Goal: Information Seeking & Learning: Learn about a topic

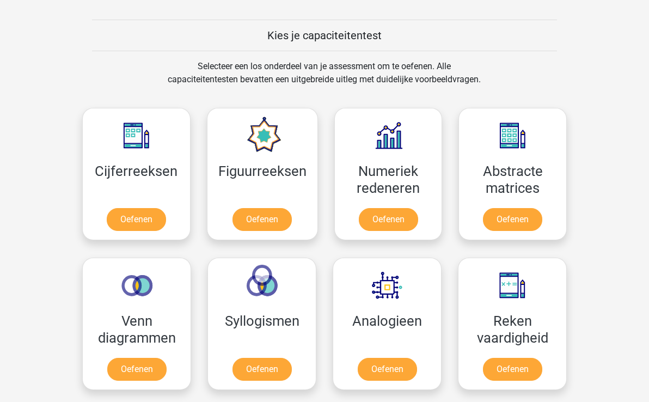
scroll to position [404, 0]
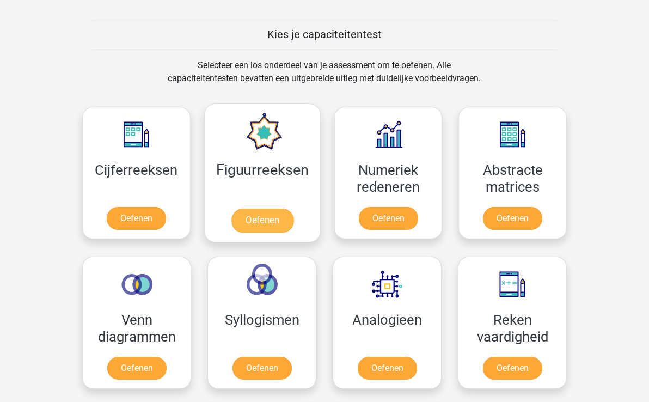
click at [259, 220] on link "Oefenen" at bounding box center [262, 220] width 62 height 24
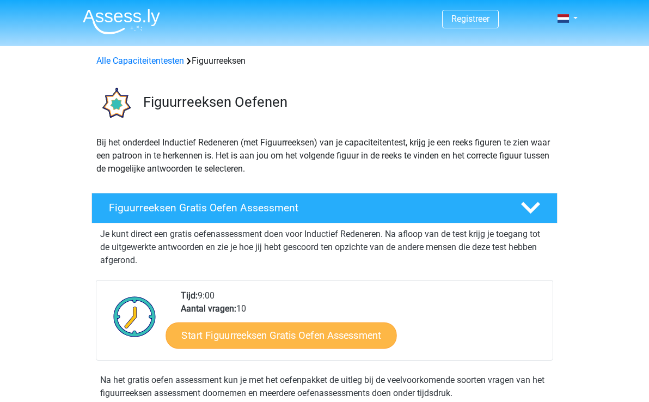
click at [351, 333] on link "Start Figuurreeksen Gratis Oefen Assessment" at bounding box center [281, 335] width 231 height 26
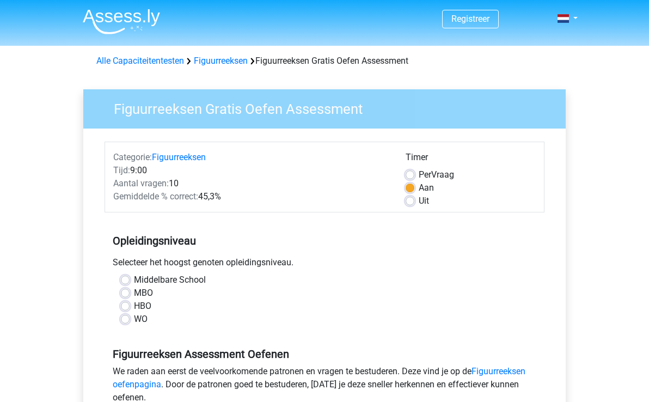
click at [134, 305] on label "HBO" at bounding box center [142, 305] width 17 height 13
click at [124, 305] on input "HBO" at bounding box center [125, 304] width 9 height 11
radio input "true"
click at [134, 291] on label "MBO" at bounding box center [143, 292] width 19 height 13
click at [127, 291] on input "MBO" at bounding box center [125, 291] width 9 height 11
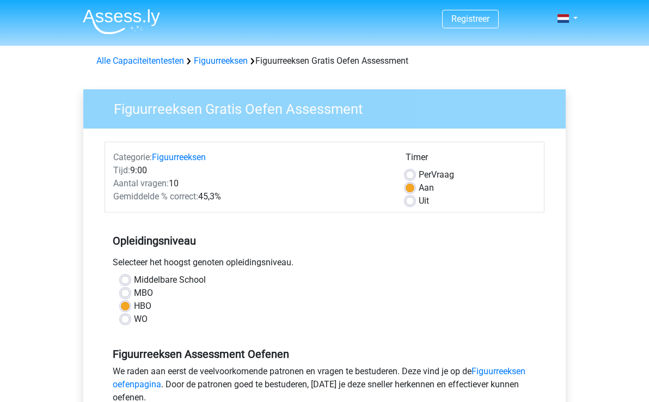
radio input "true"
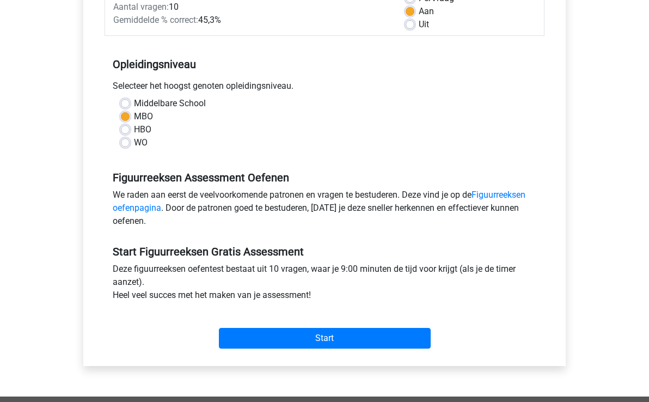
scroll to position [180, 0]
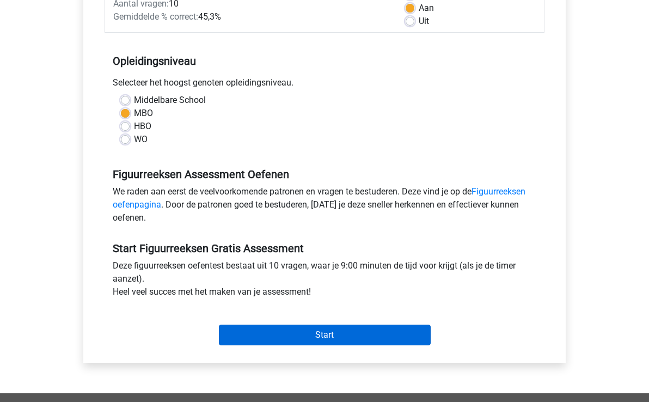
click at [343, 334] on input "Start" at bounding box center [325, 334] width 212 height 21
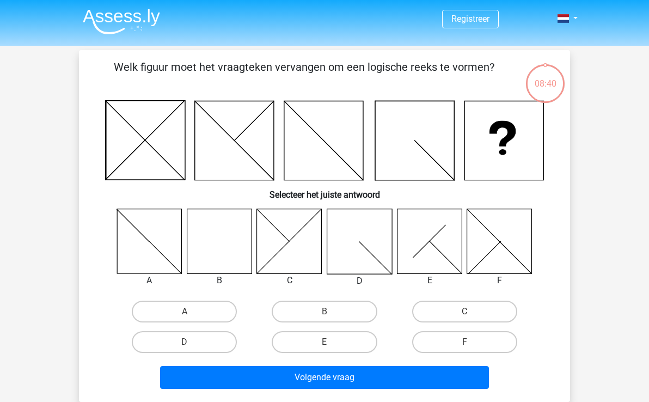
click at [211, 236] on icon at bounding box center [219, 240] width 65 height 65
click at [219, 261] on icon at bounding box center [219, 240] width 65 height 65
click at [315, 310] on label "B" at bounding box center [324, 311] width 105 height 22
click at [324, 311] on input "B" at bounding box center [327, 314] width 7 height 7
radio input "true"
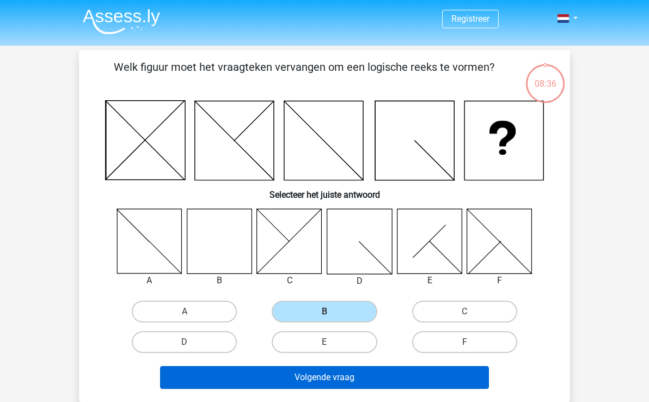
click at [342, 379] on button "Volgende vraag" at bounding box center [324, 377] width 329 height 23
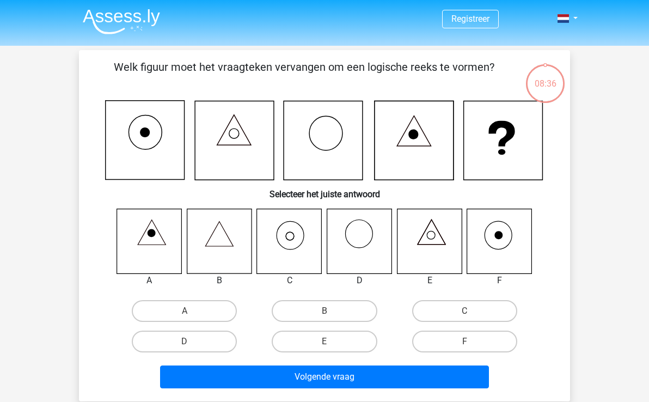
scroll to position [50, 0]
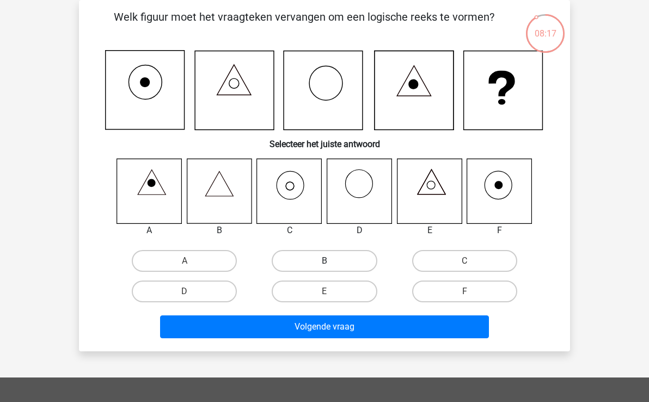
click at [315, 258] on label "B" at bounding box center [324, 261] width 105 height 22
click at [324, 261] on input "B" at bounding box center [327, 264] width 7 height 7
radio input "true"
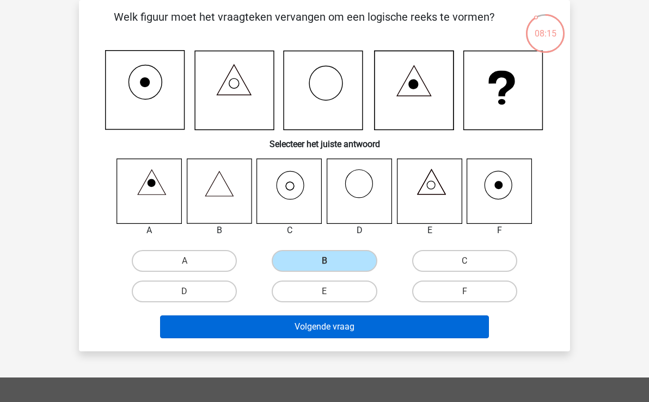
click at [353, 327] on button "Volgende vraag" at bounding box center [324, 326] width 329 height 23
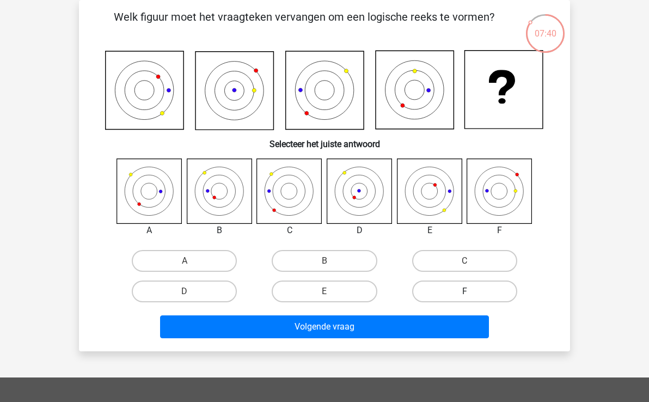
click at [459, 290] on label "F" at bounding box center [464, 291] width 105 height 22
click at [464, 291] on input "F" at bounding box center [467, 294] width 7 height 7
radio input "true"
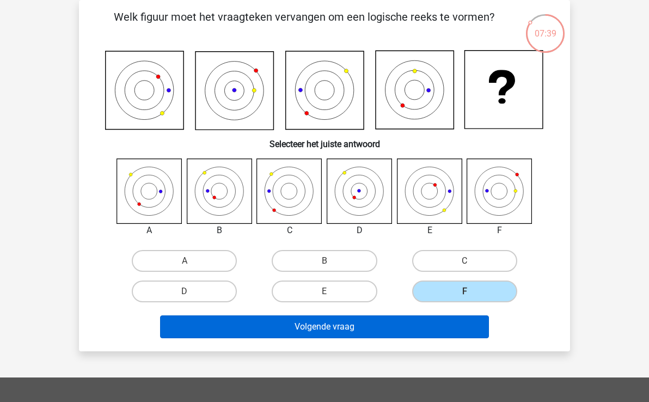
click at [385, 334] on button "Volgende vraag" at bounding box center [324, 326] width 329 height 23
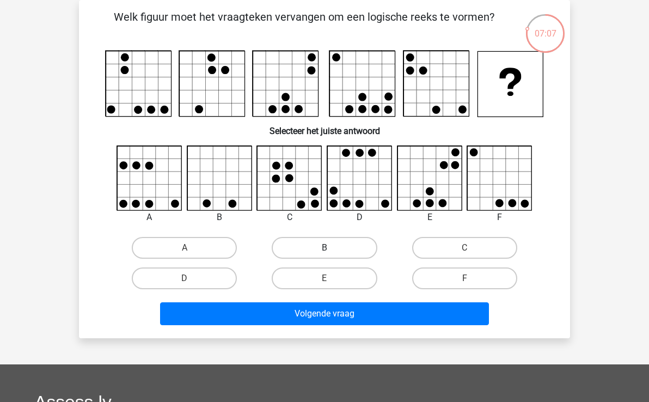
click at [335, 254] on label "B" at bounding box center [324, 248] width 105 height 22
click at [331, 254] on input "B" at bounding box center [327, 251] width 7 height 7
radio input "true"
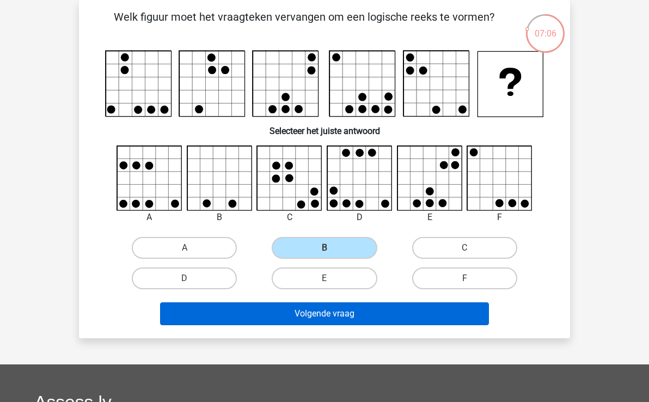
click at [344, 316] on button "Volgende vraag" at bounding box center [324, 313] width 329 height 23
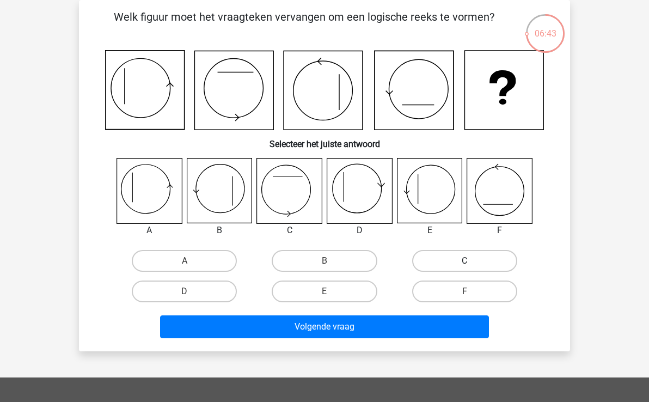
click at [447, 262] on label "C" at bounding box center [464, 261] width 105 height 22
click at [464, 262] on input "C" at bounding box center [467, 264] width 7 height 7
radio input "true"
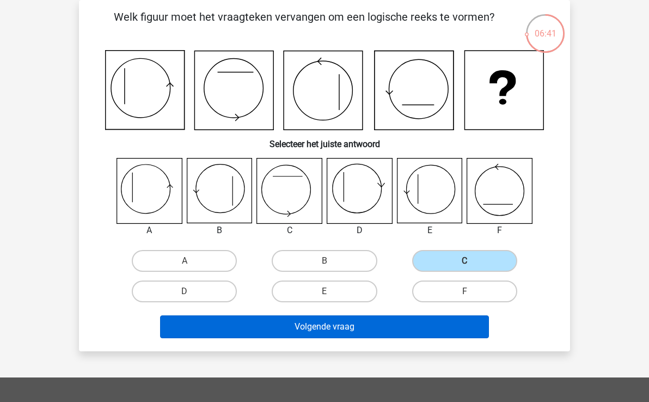
click at [337, 329] on button "Volgende vraag" at bounding box center [324, 326] width 329 height 23
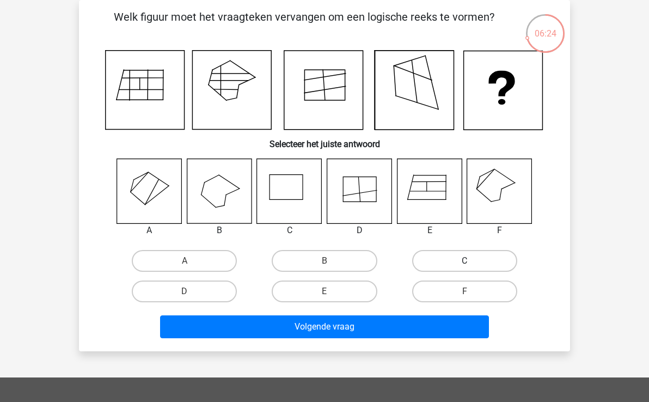
click at [482, 263] on label "C" at bounding box center [464, 261] width 105 height 22
click at [471, 263] on input "C" at bounding box center [467, 264] width 7 height 7
radio input "true"
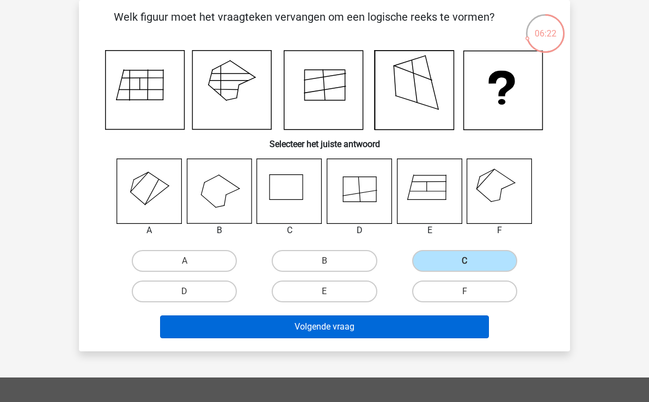
click at [389, 326] on button "Volgende vraag" at bounding box center [324, 326] width 329 height 23
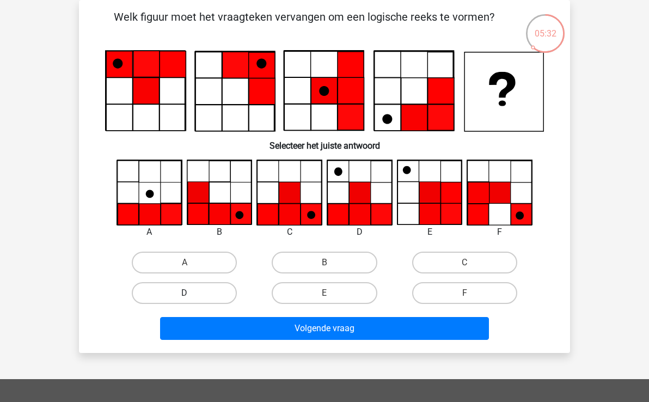
click at [208, 291] on label "D" at bounding box center [184, 293] width 105 height 22
click at [192, 293] on input "D" at bounding box center [187, 296] width 7 height 7
radio input "true"
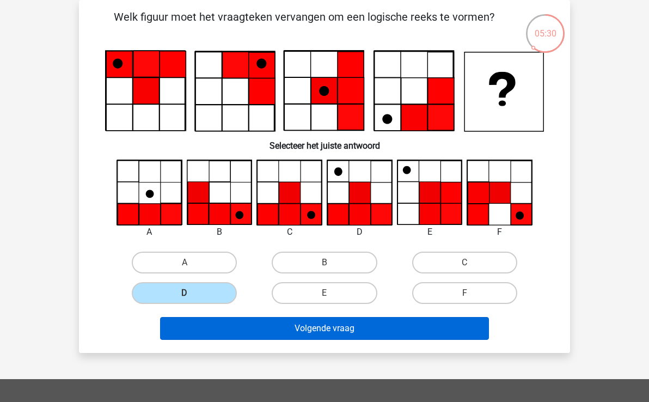
click at [373, 329] on button "Volgende vraag" at bounding box center [324, 328] width 329 height 23
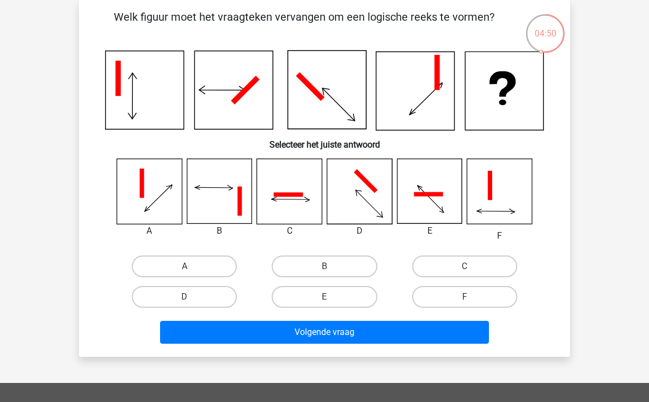
click at [506, 194] on icon at bounding box center [499, 191] width 65 height 65
click at [483, 300] on label "F" at bounding box center [464, 297] width 105 height 22
click at [471, 300] on input "F" at bounding box center [467, 300] width 7 height 7
radio input "true"
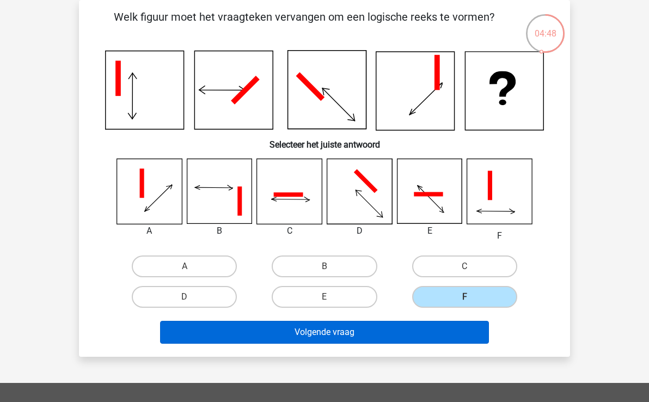
click at [408, 329] on button "Volgende vraag" at bounding box center [324, 332] width 329 height 23
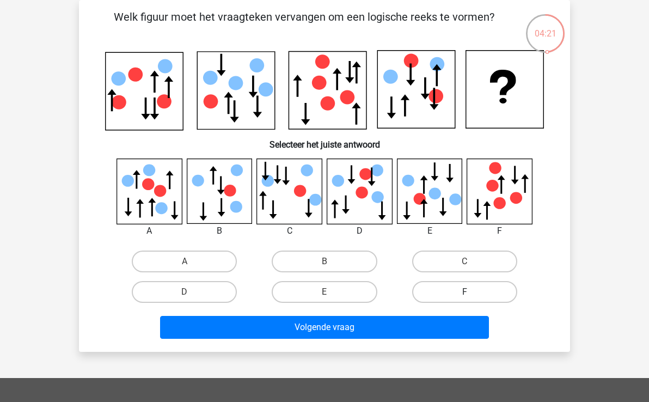
click at [456, 286] on label "F" at bounding box center [464, 292] width 105 height 22
click at [464, 292] on input "F" at bounding box center [467, 295] width 7 height 7
radio input "true"
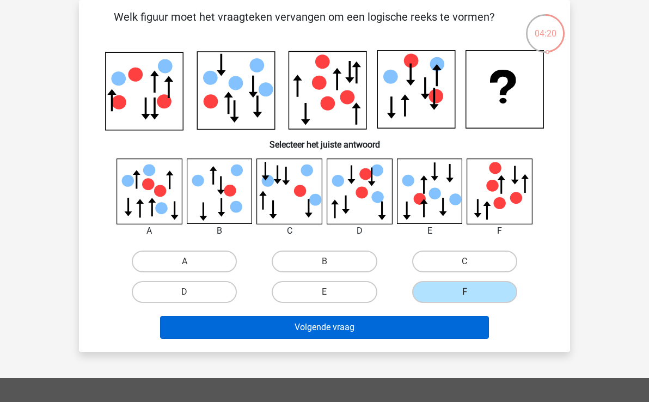
click at [392, 322] on button "Volgende vraag" at bounding box center [324, 327] width 329 height 23
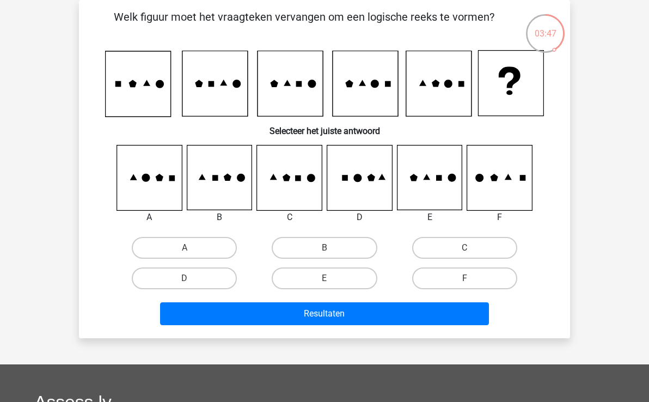
click at [225, 174] on icon at bounding box center [219, 177] width 65 height 65
click at [327, 245] on label "B" at bounding box center [324, 248] width 105 height 22
click at [327, 248] on input "B" at bounding box center [327, 251] width 7 height 7
radio input "true"
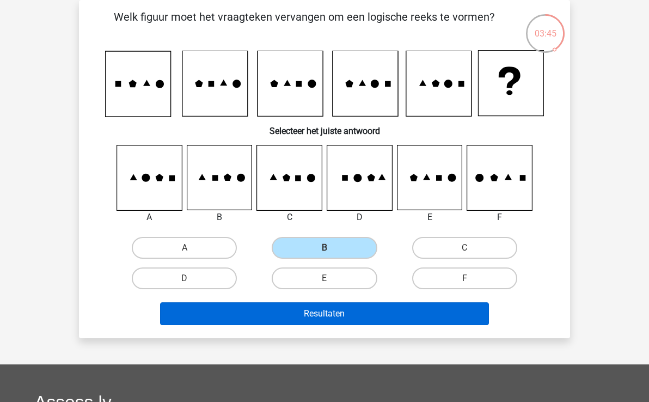
click at [359, 310] on button "Resultaten" at bounding box center [324, 313] width 329 height 23
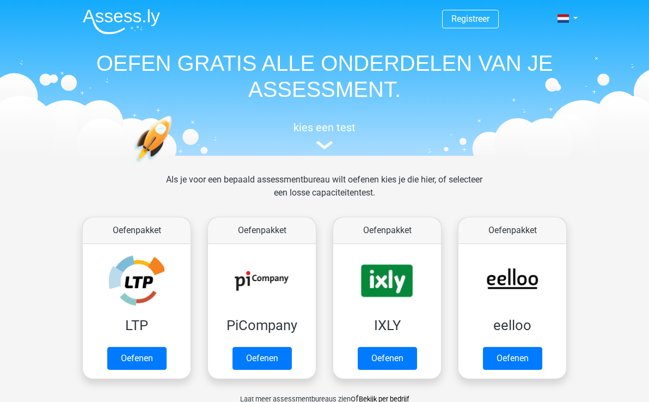
scroll to position [404, 0]
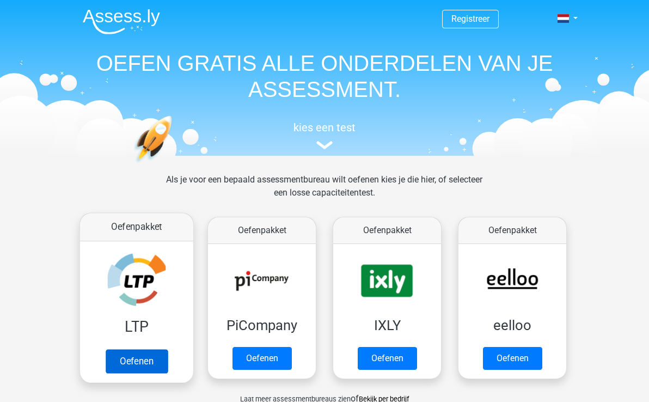
click at [137, 358] on link "Oefenen" at bounding box center [137, 361] width 62 height 24
